Goal: Task Accomplishment & Management: Use online tool/utility

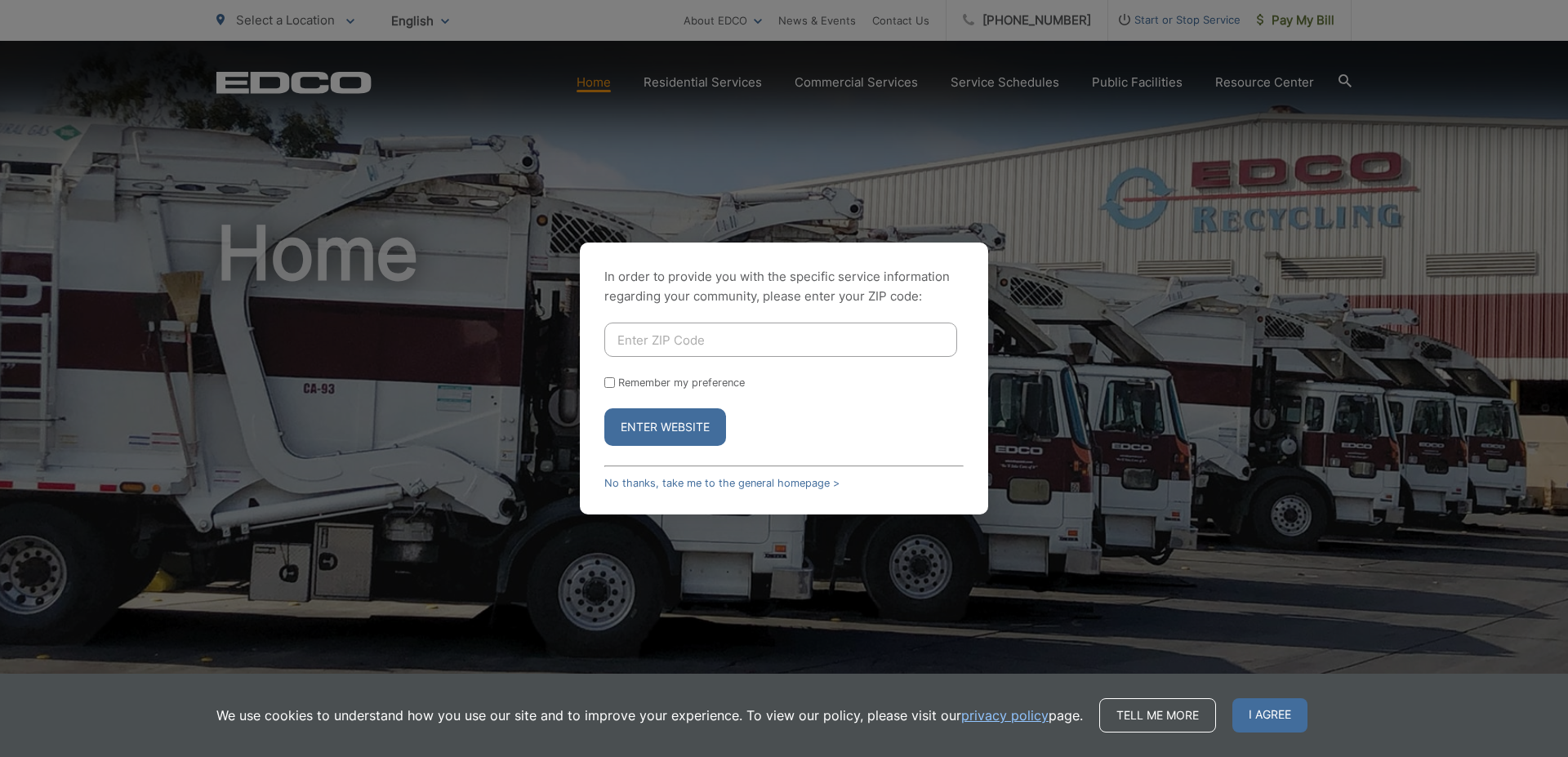
click at [641, 492] on div "In order to provide you with the specific service information regarding your co…" at bounding box center [783, 378] width 408 height 272
click at [639, 483] on link "No thanks, take me to the general homepage >" at bounding box center [721, 482] width 235 height 12
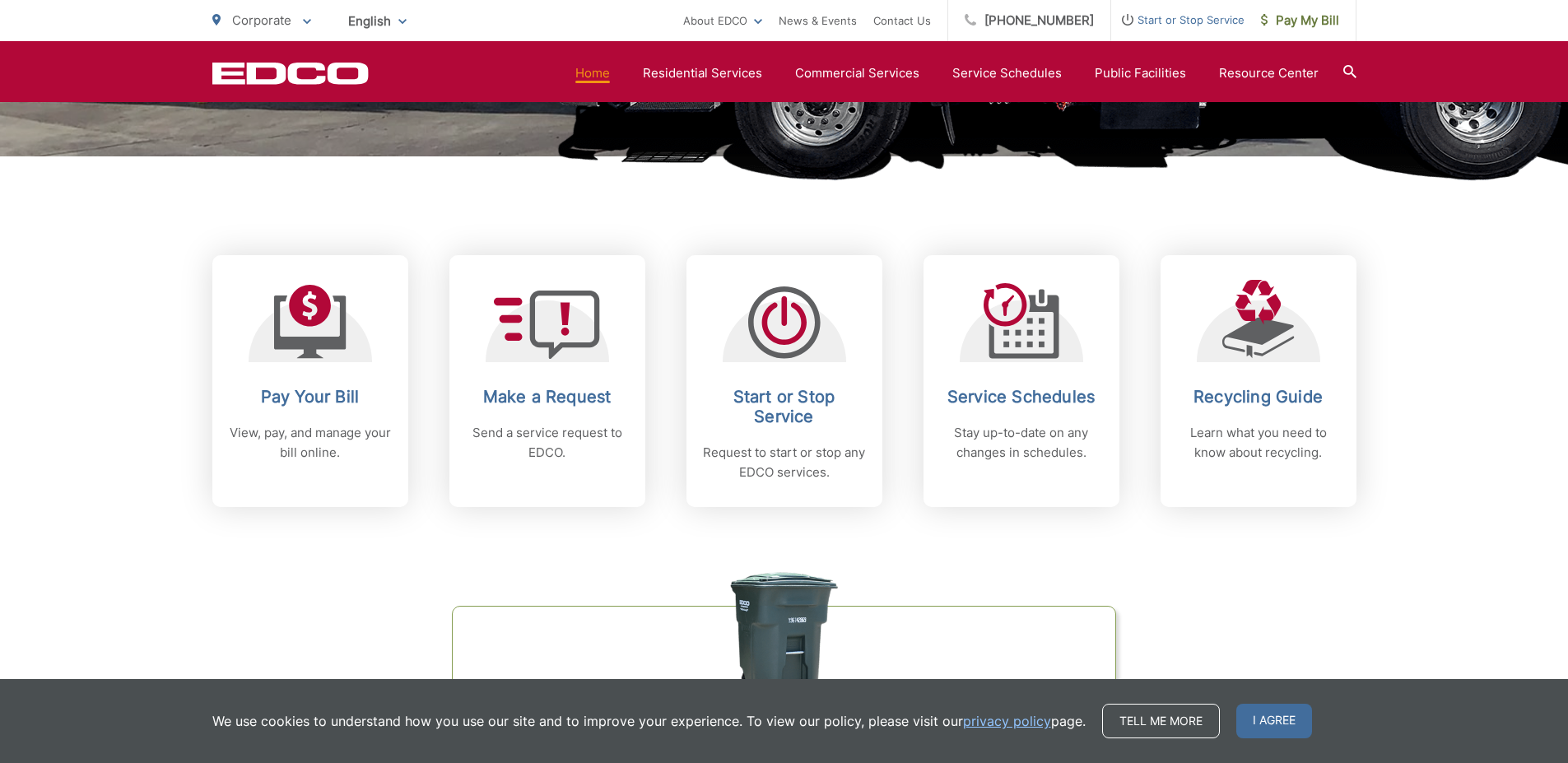
scroll to position [658, 0]
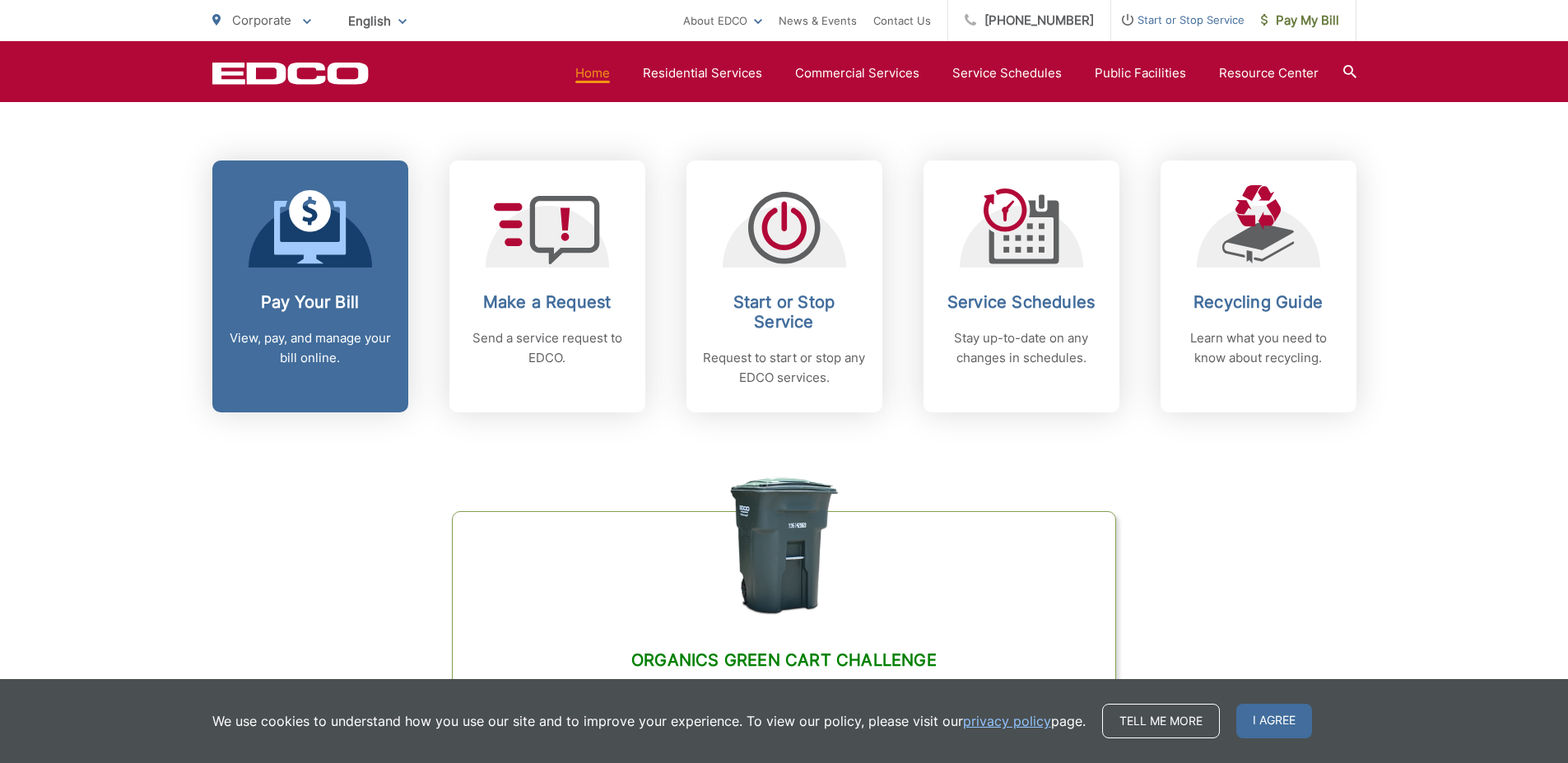
click at [240, 279] on link "Pay Your Bill View, pay, and manage your bill online." at bounding box center [311, 286] width 196 height 252
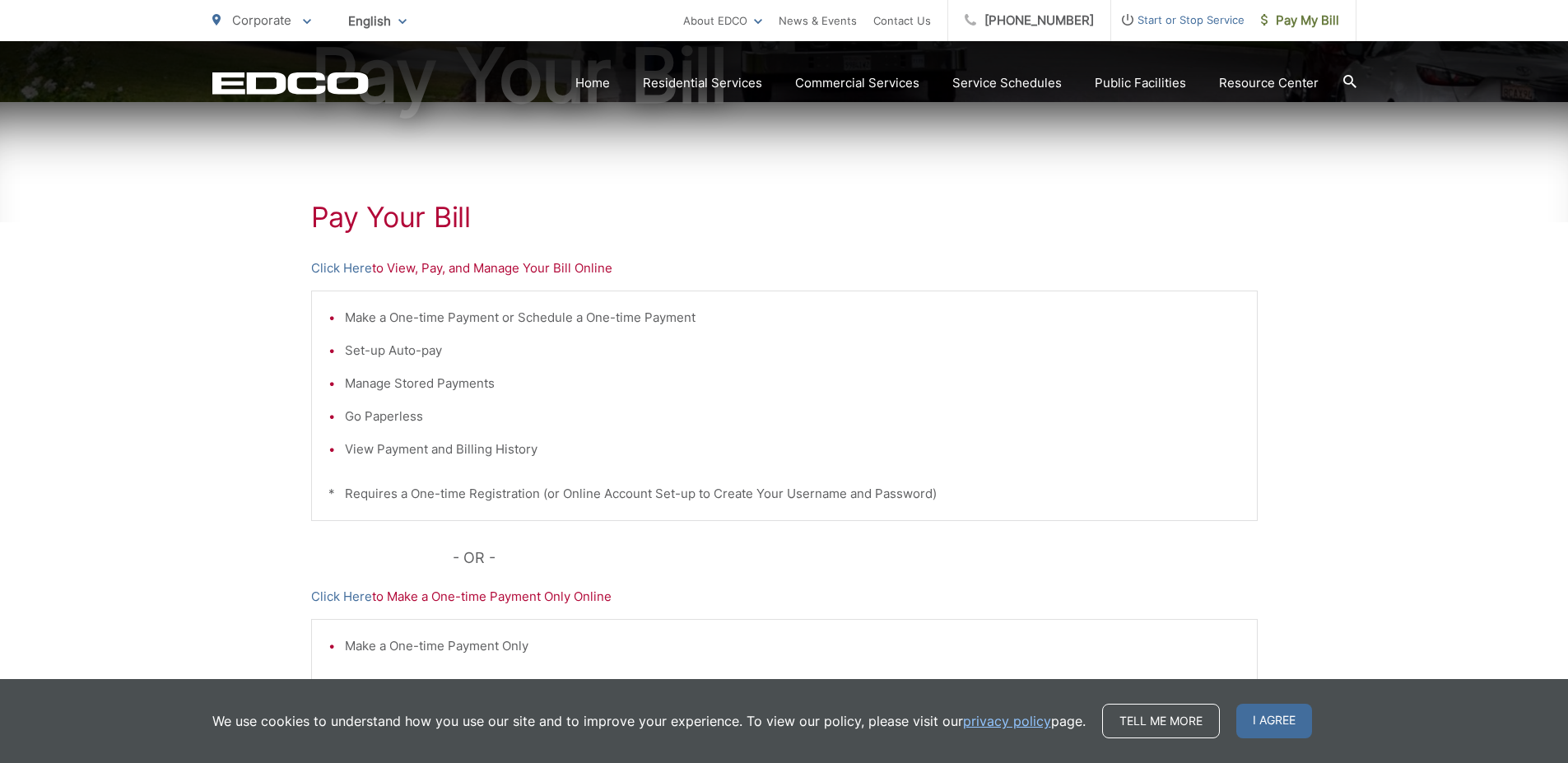
scroll to position [247, 0]
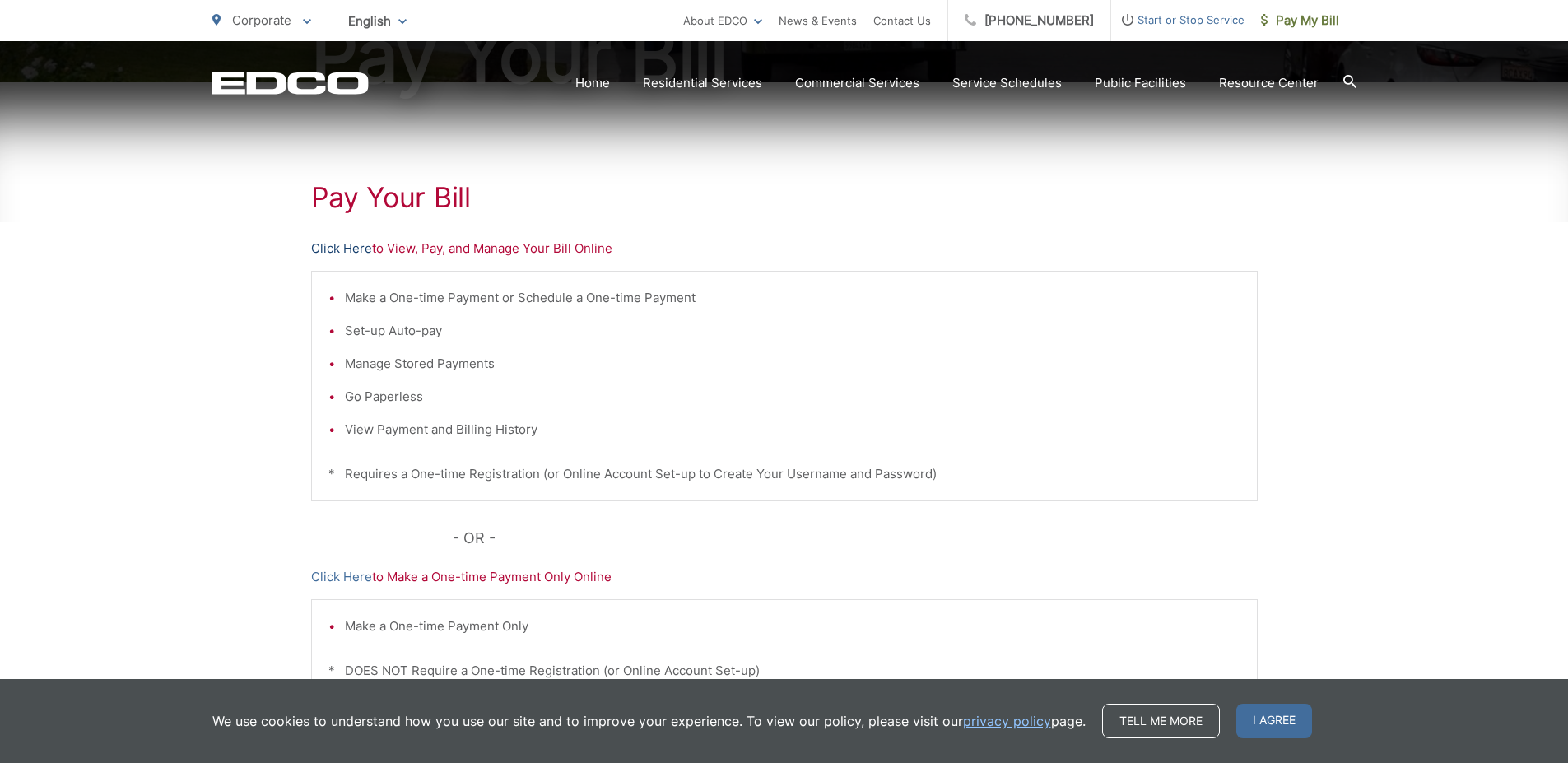
click at [358, 250] on link "Click Here" at bounding box center [341, 249] width 61 height 20
